Goal: Find specific page/section: Find specific page/section

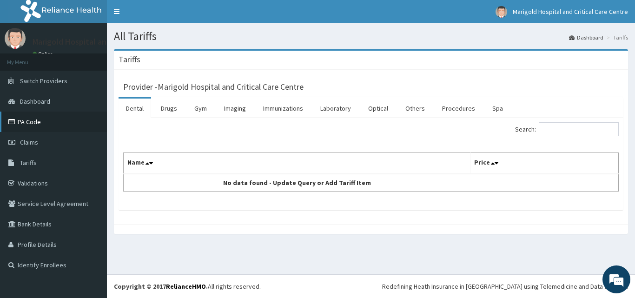
click at [32, 123] on link "PA Code" at bounding box center [53, 122] width 107 height 20
click at [34, 118] on link "PA Code" at bounding box center [53, 122] width 107 height 20
click at [175, 111] on link "Drugs" at bounding box center [168, 109] width 31 height 20
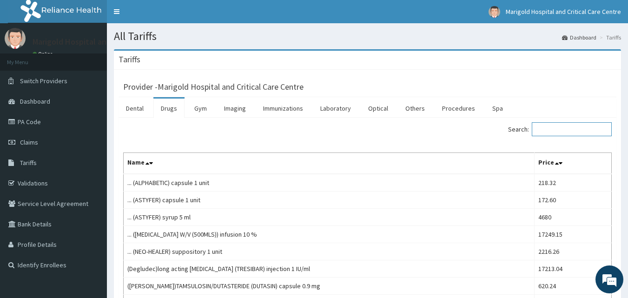
click at [573, 129] on input "Search:" at bounding box center [572, 129] width 80 height 14
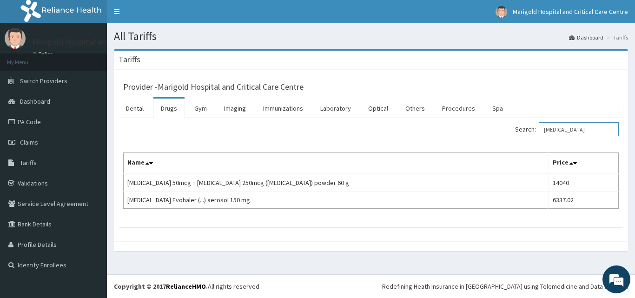
type input "seretide"
click at [26, 121] on link "PA Code" at bounding box center [53, 122] width 107 height 20
